Goal: Task Accomplishment & Management: Use online tool/utility

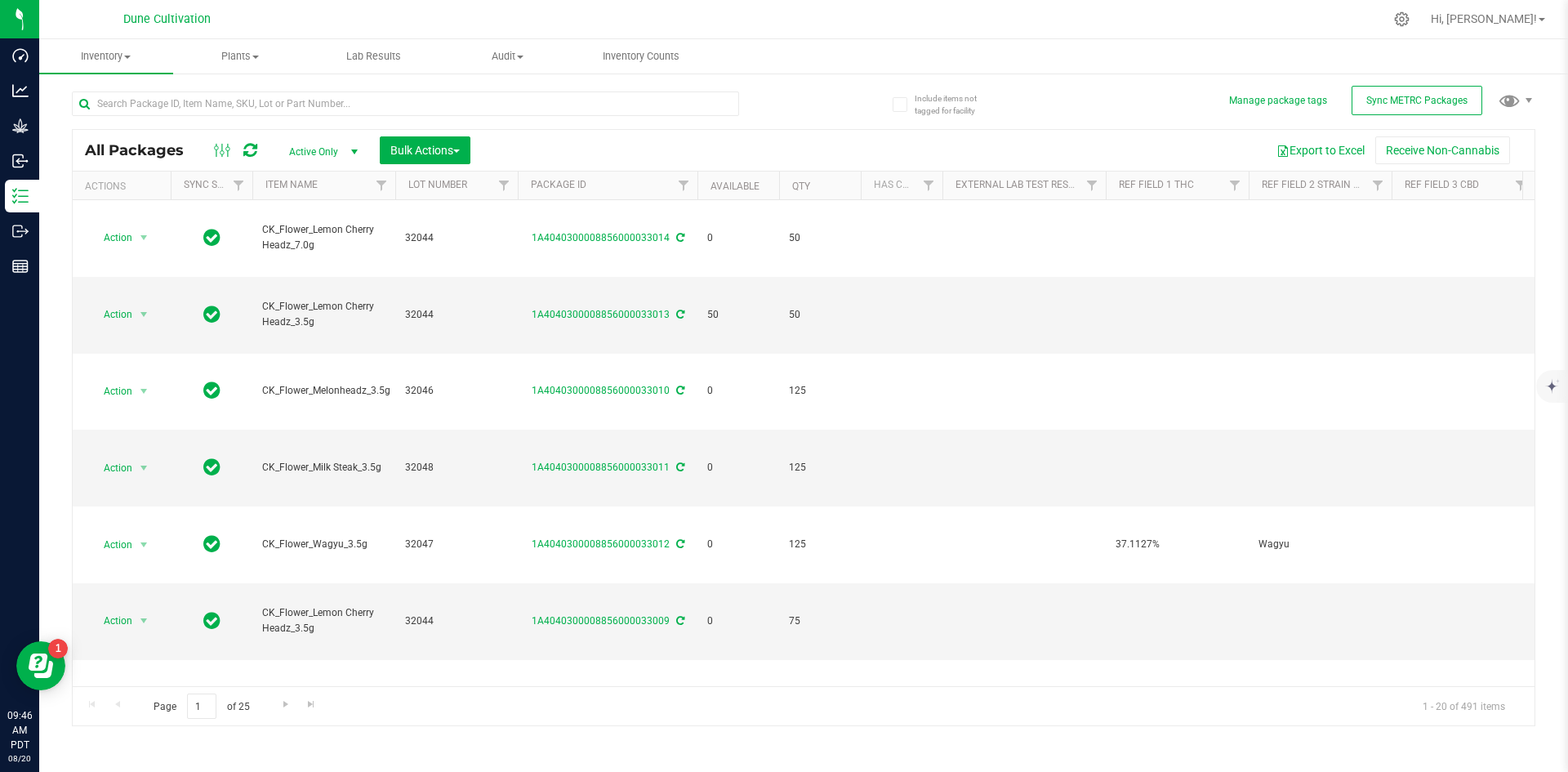
click at [209, 154] on span at bounding box center [224, 151] width 30 height 20
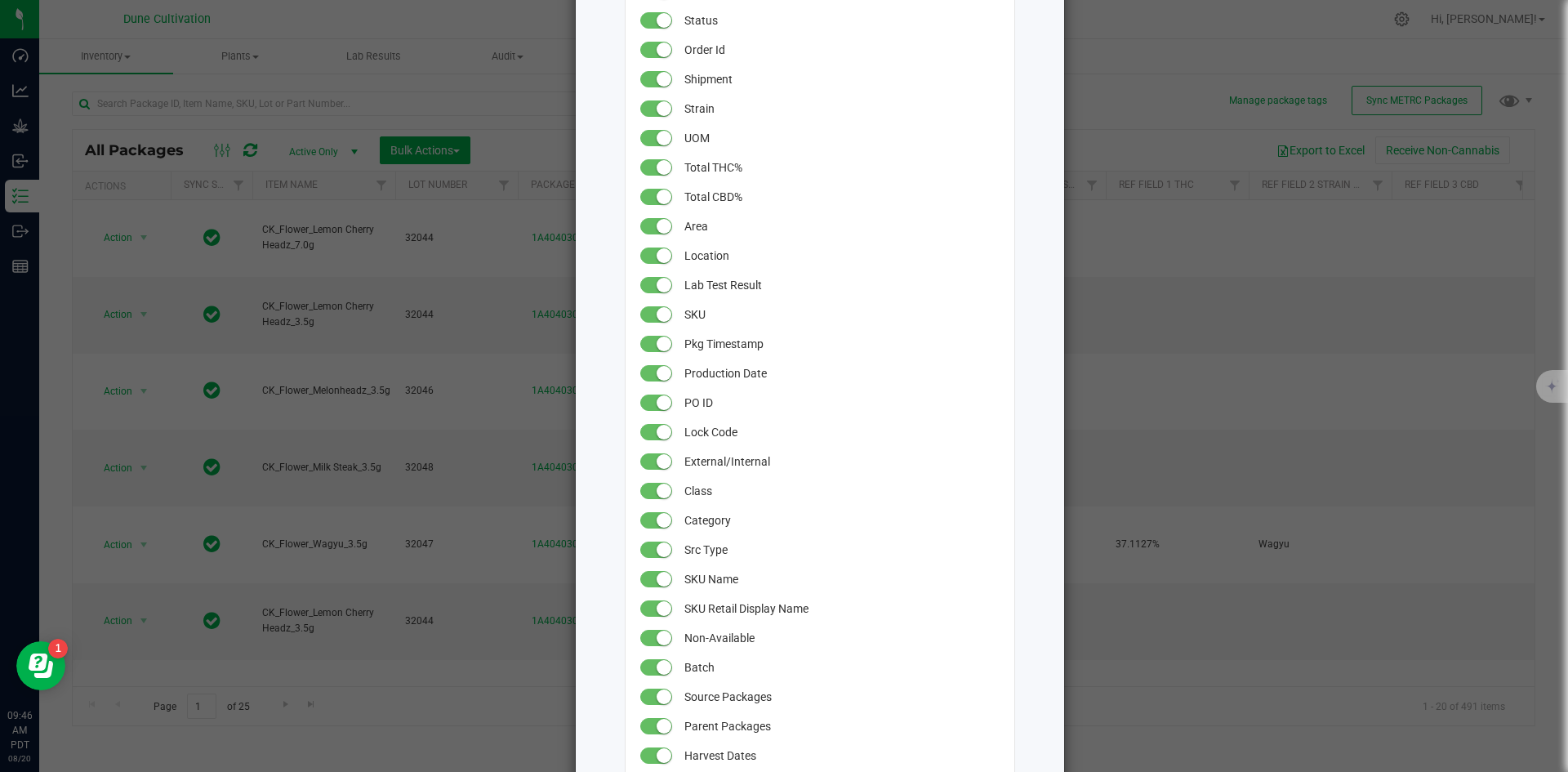
scroll to position [462, 0]
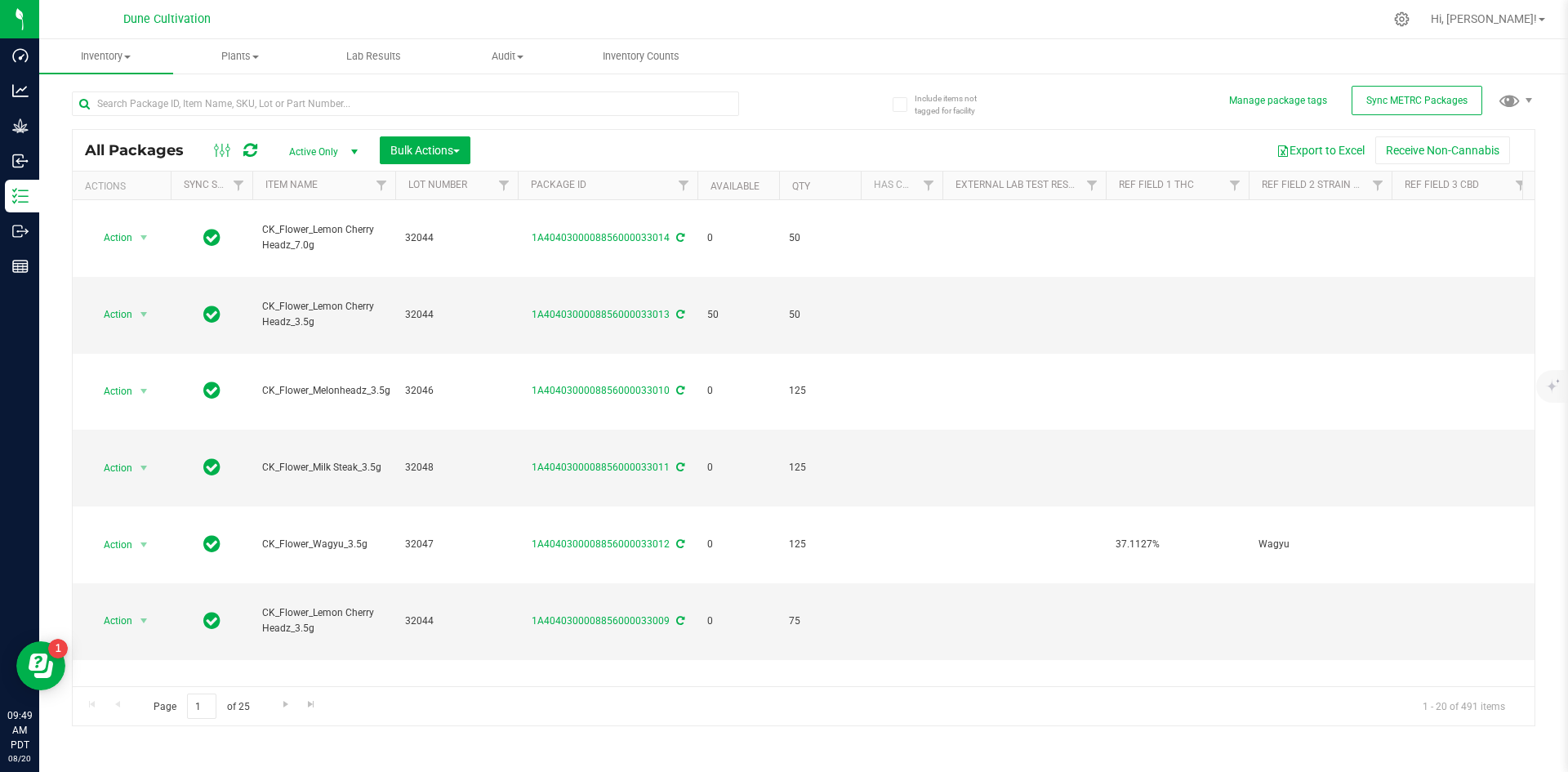
click at [211, 150] on span at bounding box center [224, 151] width 30 height 20
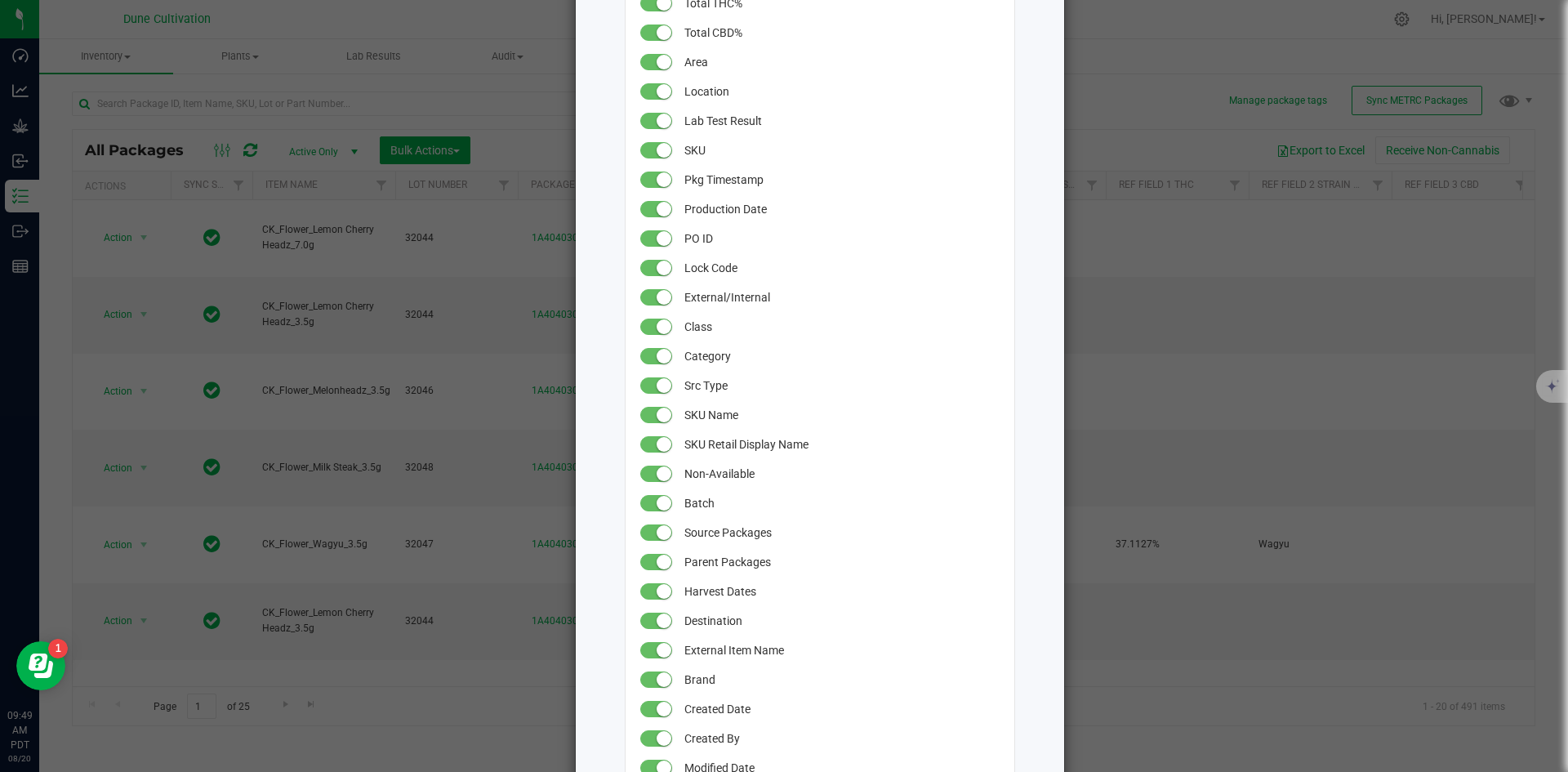
scroll to position [627, 0]
click at [710, 490] on span "Batch" at bounding box center [782, 504] width 192 height 30
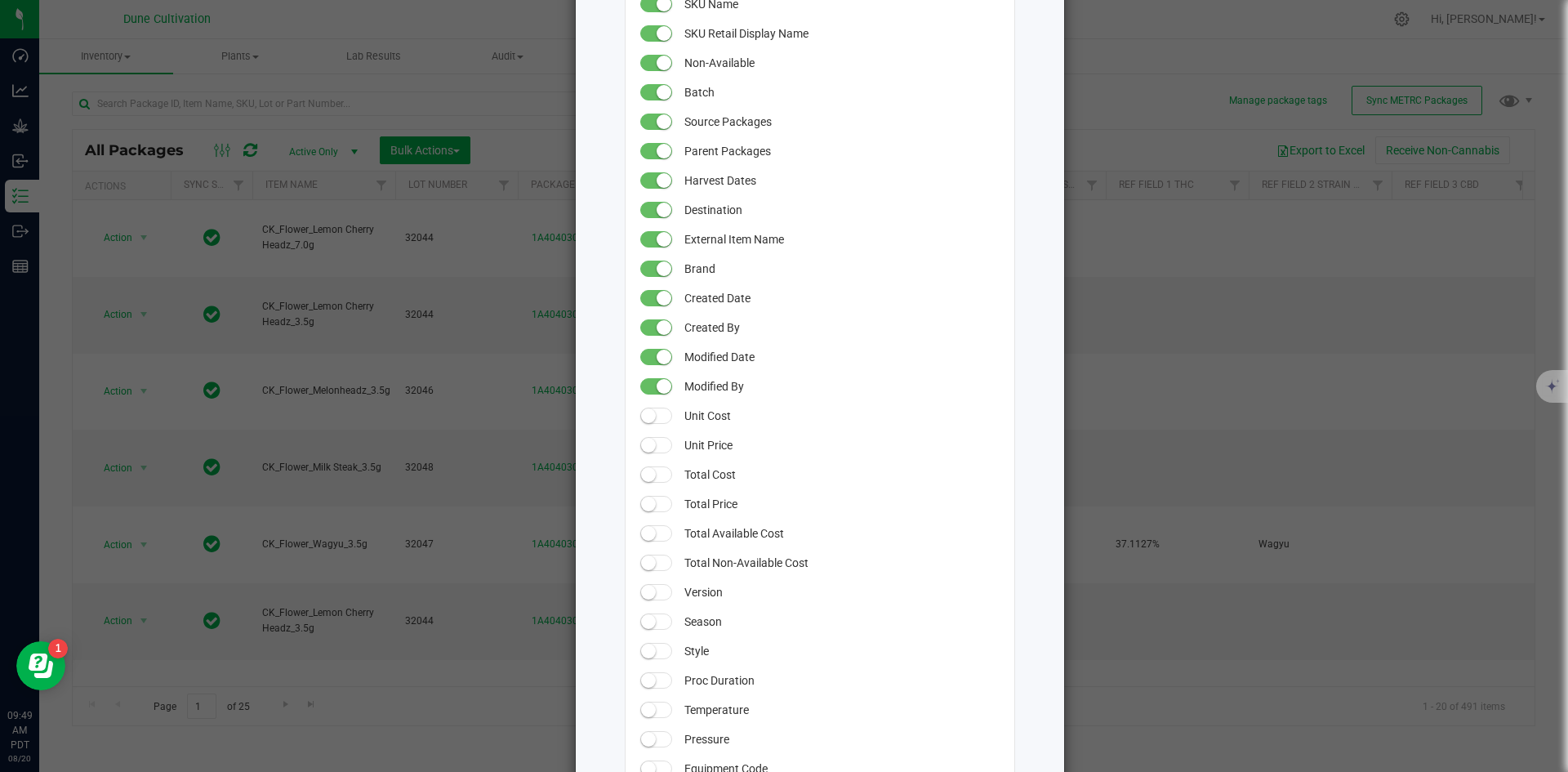
scroll to position [1299, 0]
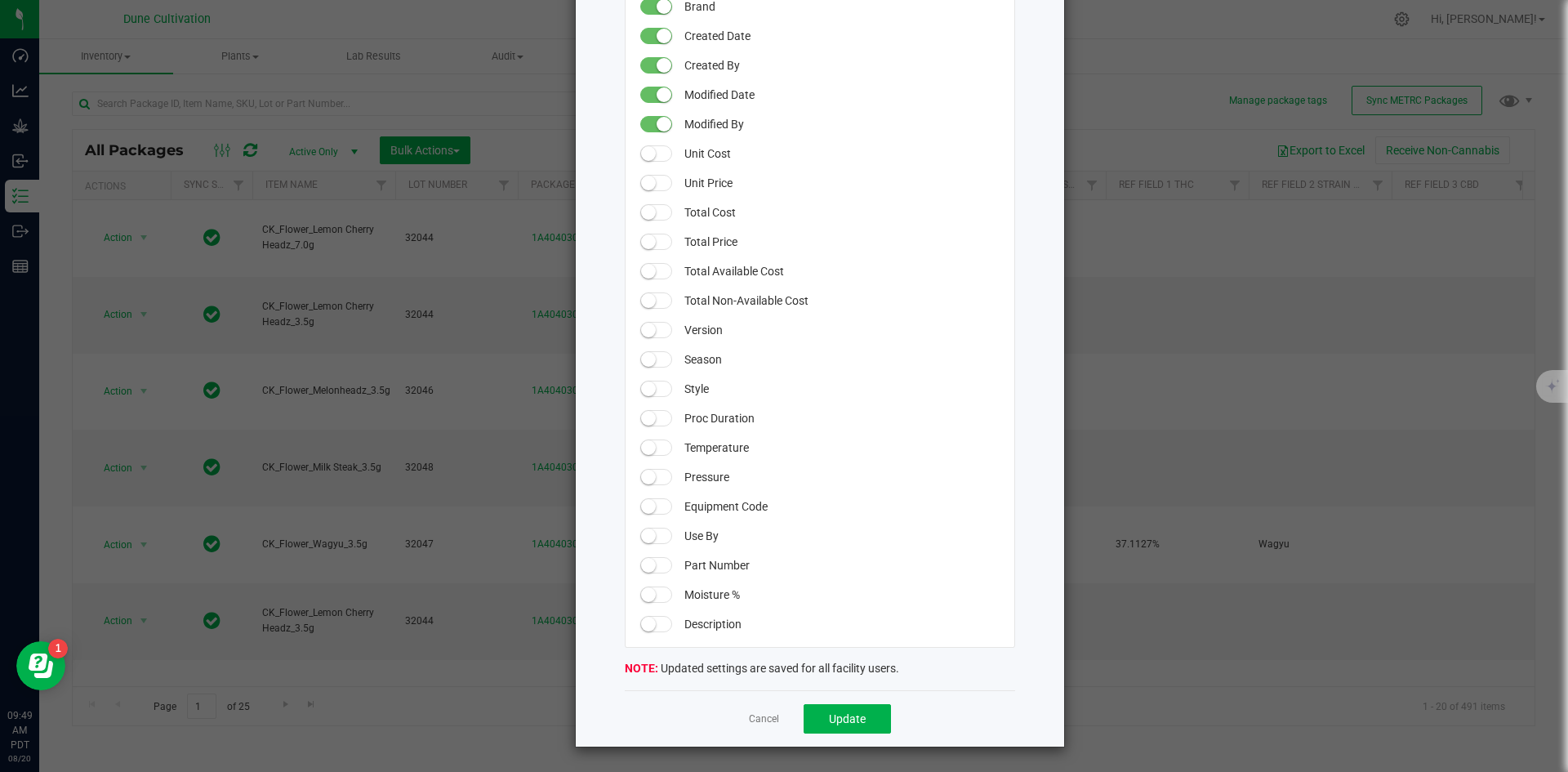
click at [835, 735] on div "Cancel Update" at bounding box center [820, 719] width 391 height 56
click at [838, 727] on button "Update" at bounding box center [848, 719] width 88 height 30
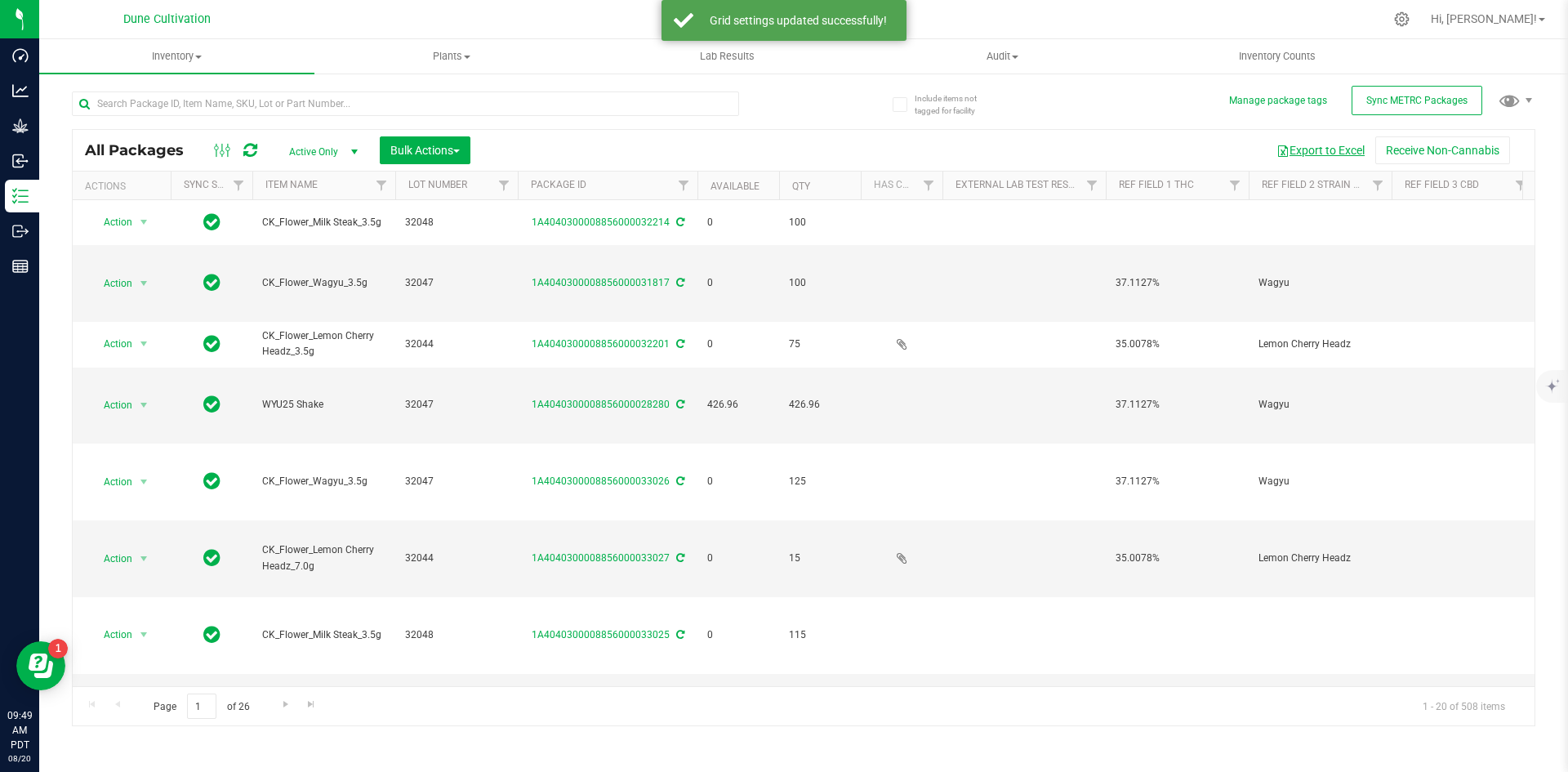
click at [1293, 148] on button "Export to Excel" at bounding box center [1320, 151] width 109 height 28
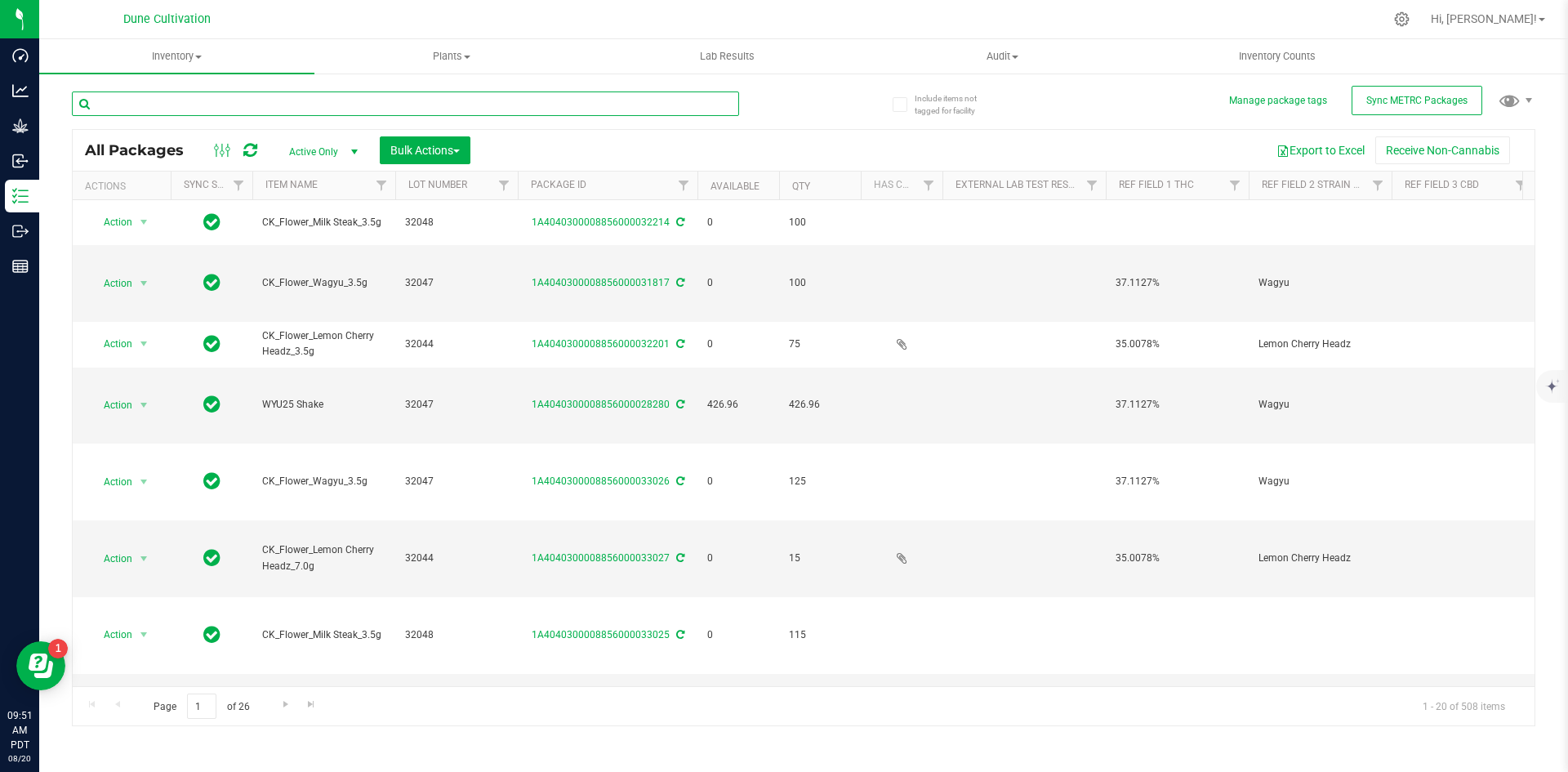
click at [191, 99] on input "text" at bounding box center [406, 104] width 667 height 25
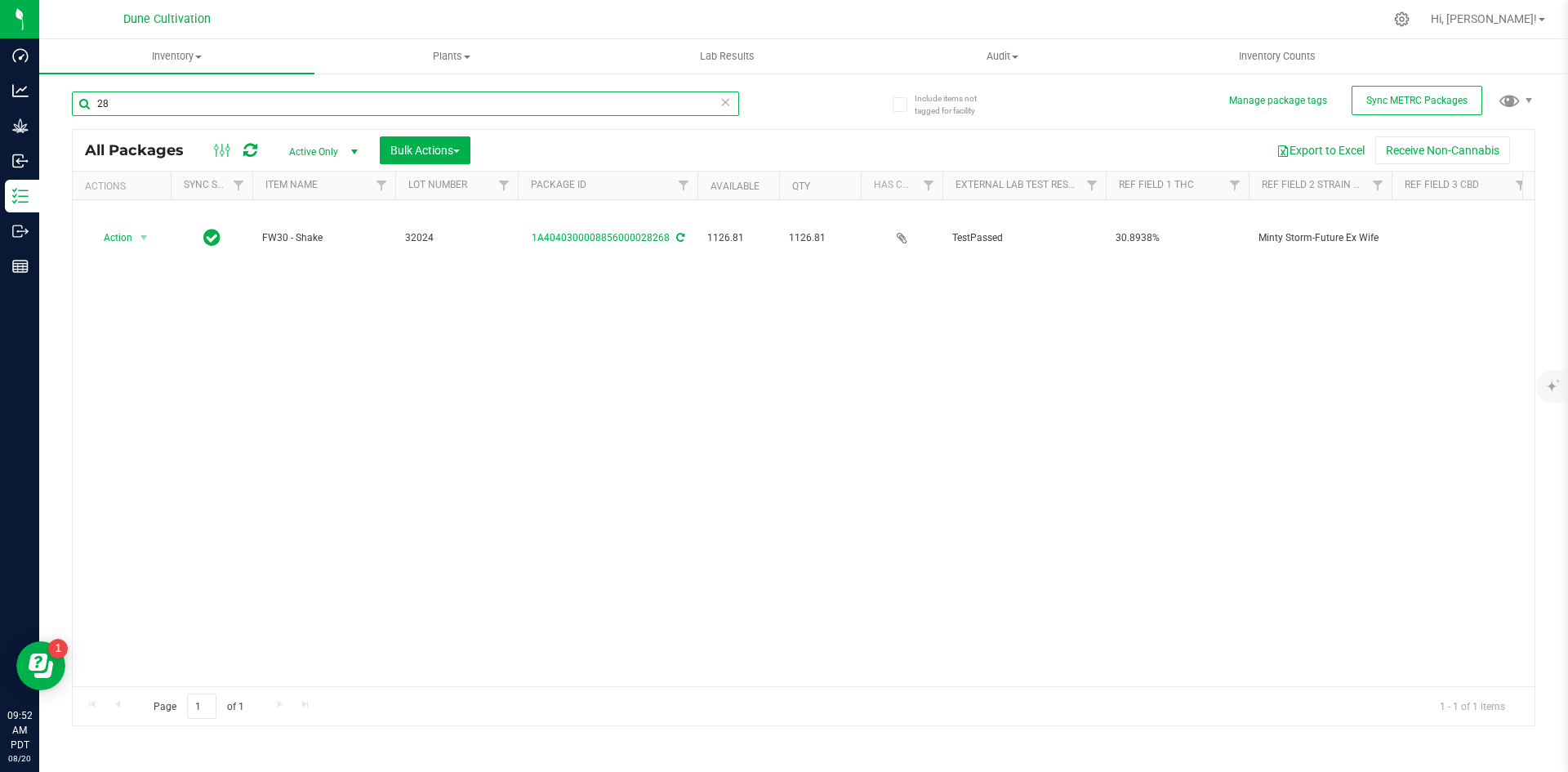
type input "2"
type input "28270"
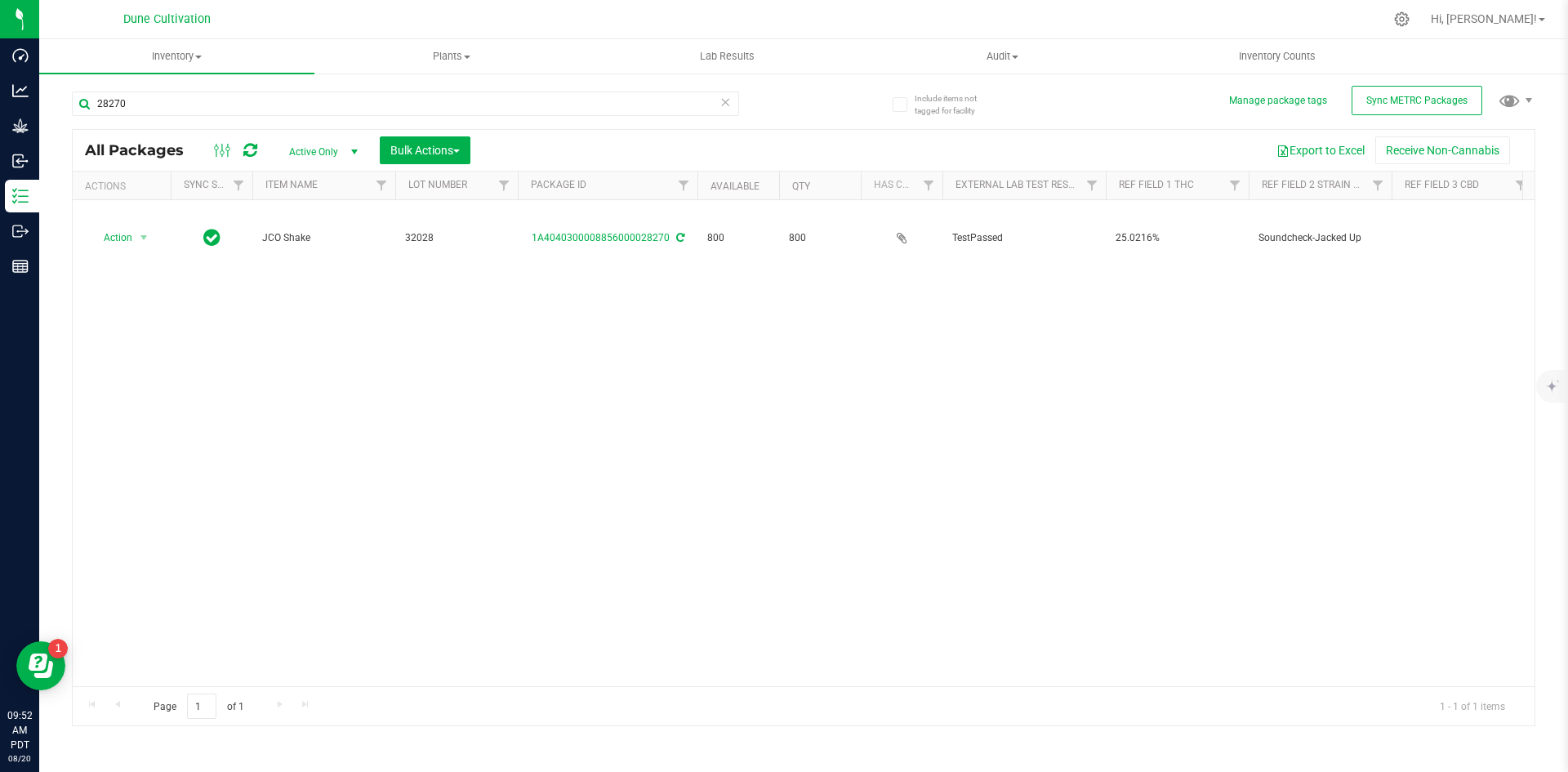
click at [724, 93] on icon at bounding box center [725, 101] width 12 height 20
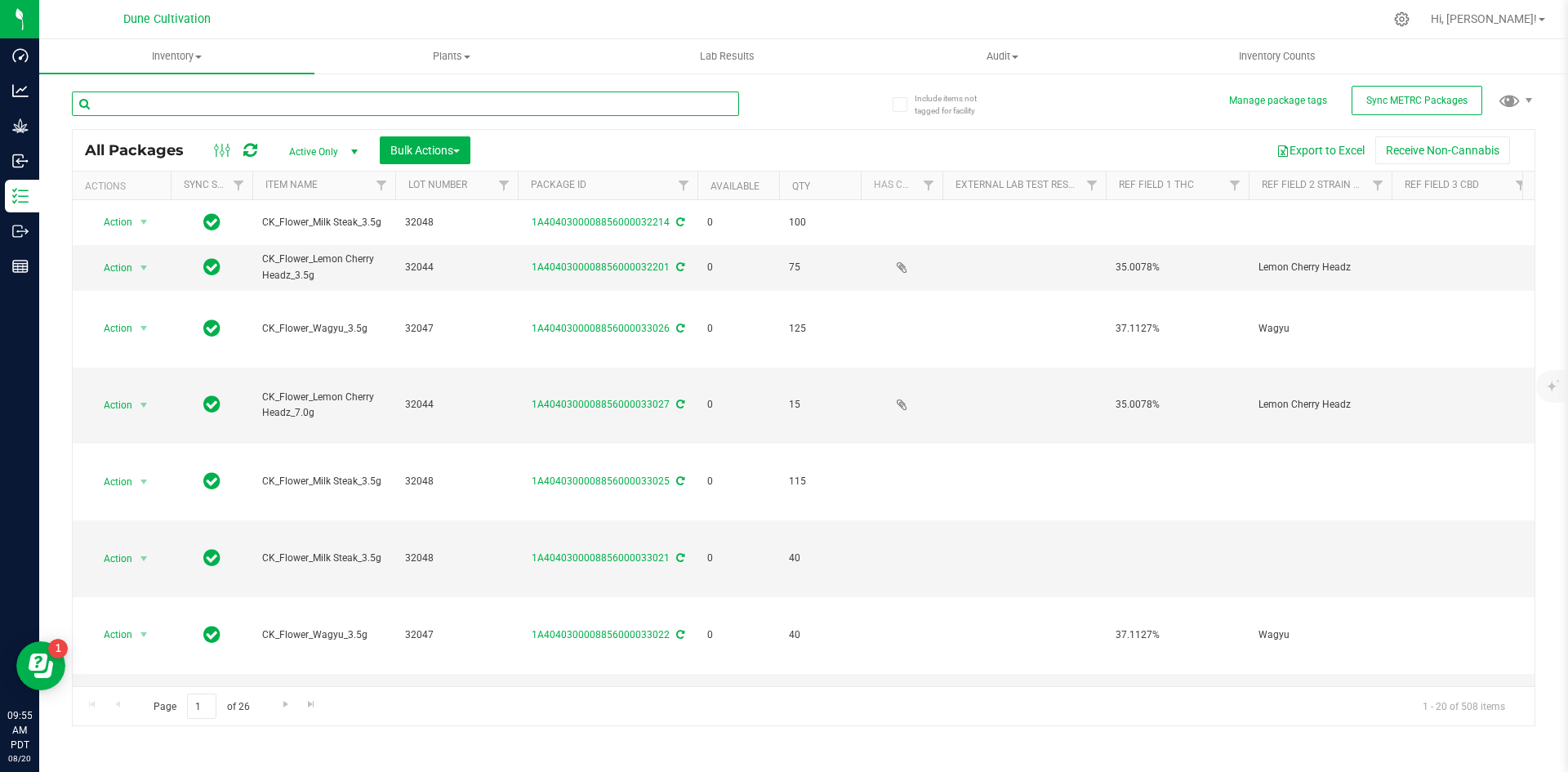
click at [180, 96] on input "text" at bounding box center [406, 104] width 667 height 25
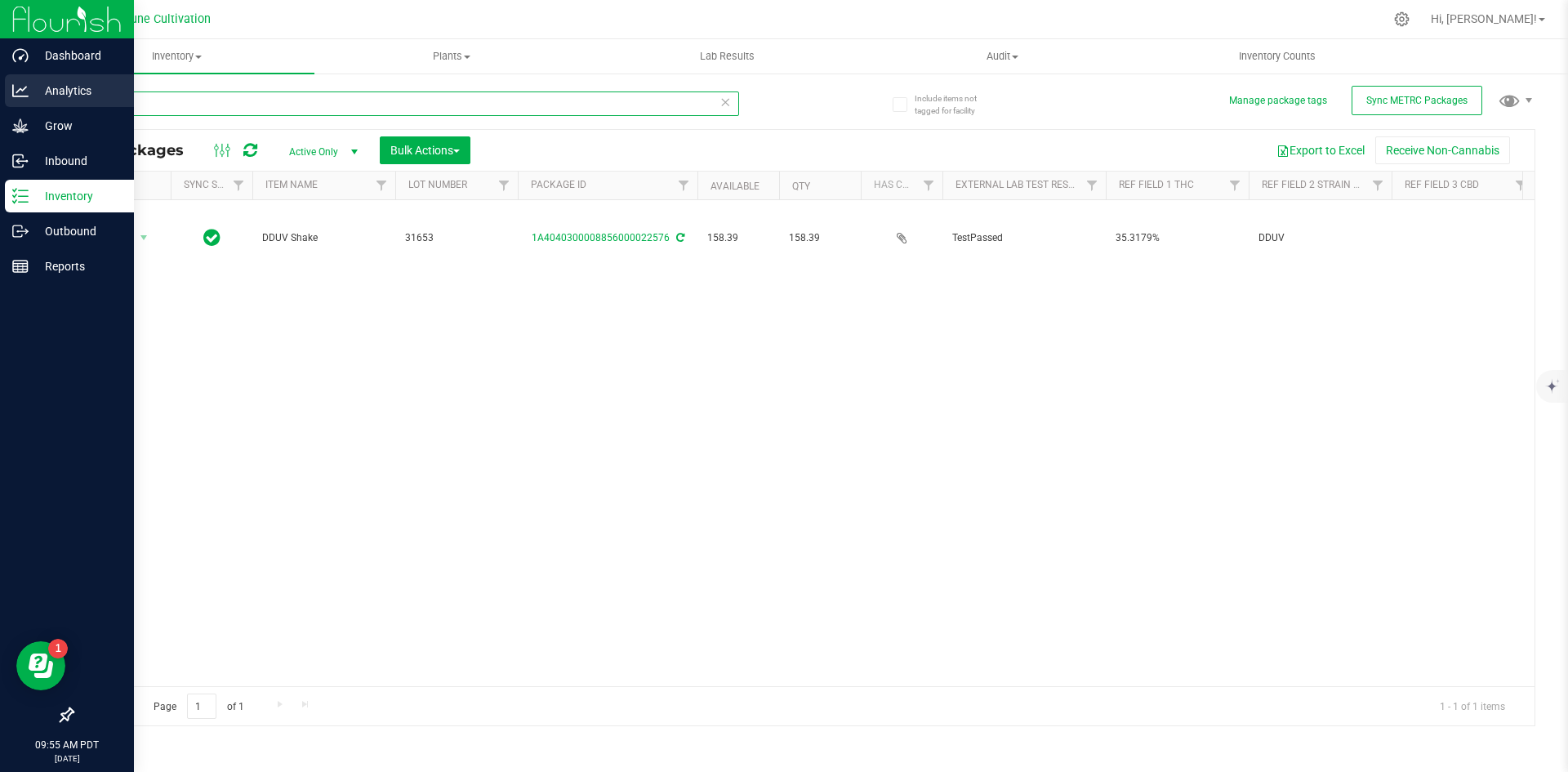
drag, startPoint x: 170, startPoint y: 112, endPoint x: 12, endPoint y: 80, distance: 161.2
click at [12, 80] on div "Dashboard Analytics Grow Inbound Inventory Outbound Reports 09:55 AM PDT [DATE]…" at bounding box center [784, 386] width 1568 height 772
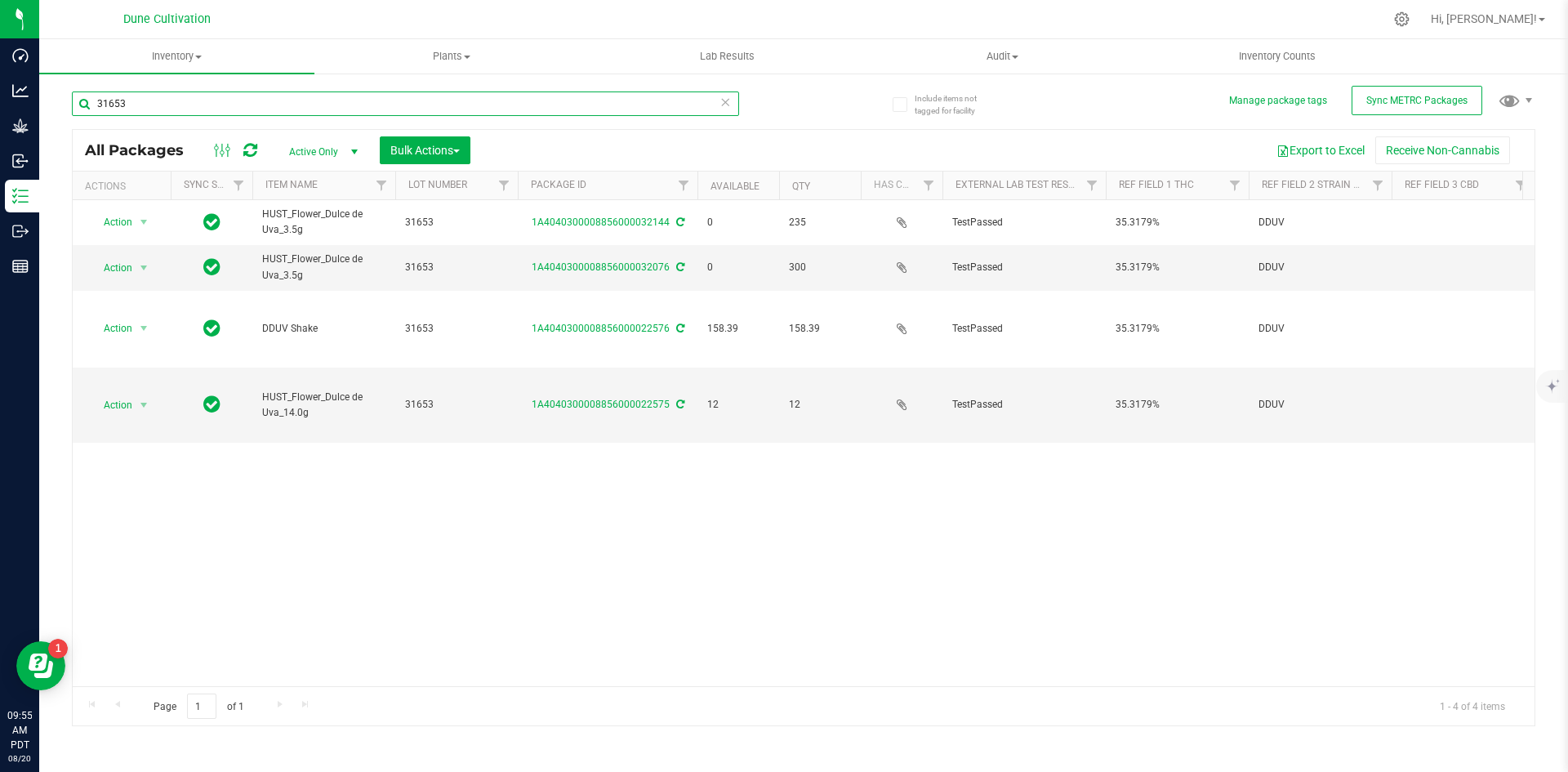
type input "31653"
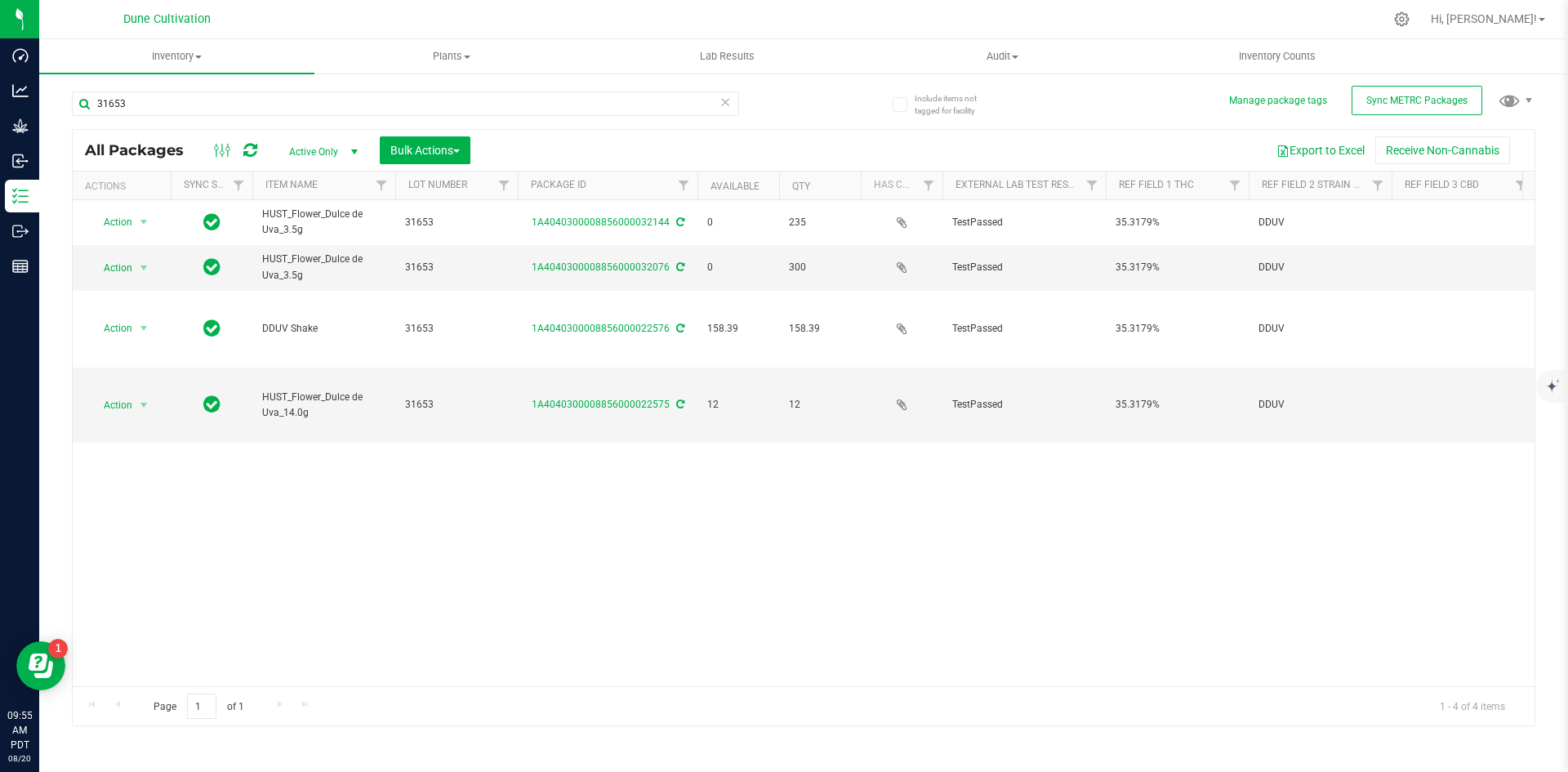
click at [727, 98] on icon at bounding box center [725, 101] width 12 height 20
